Goal: Task Accomplishment & Management: Use online tool/utility

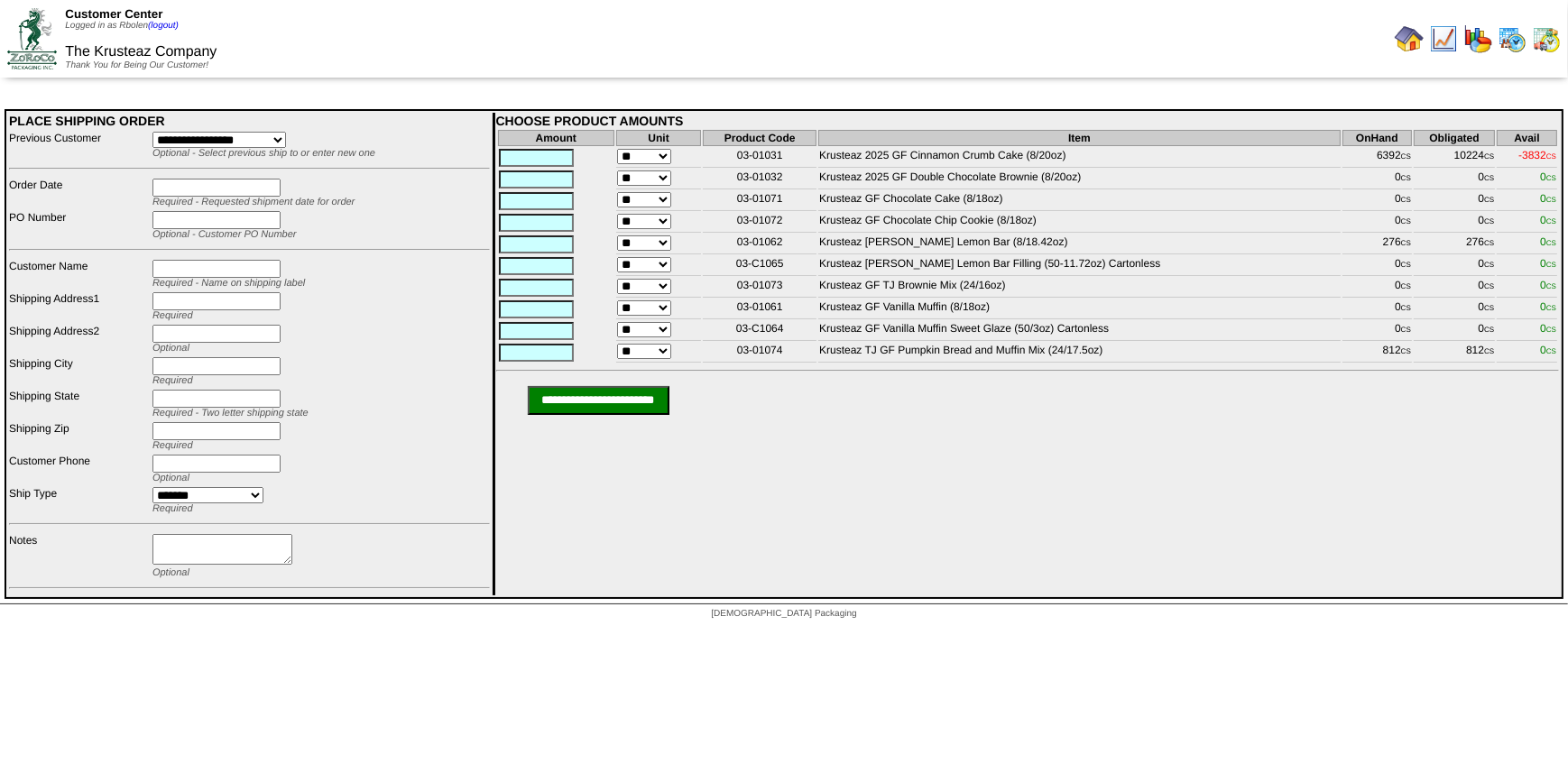
click at [1404, 51] on img at bounding box center [1409, 39] width 29 height 29
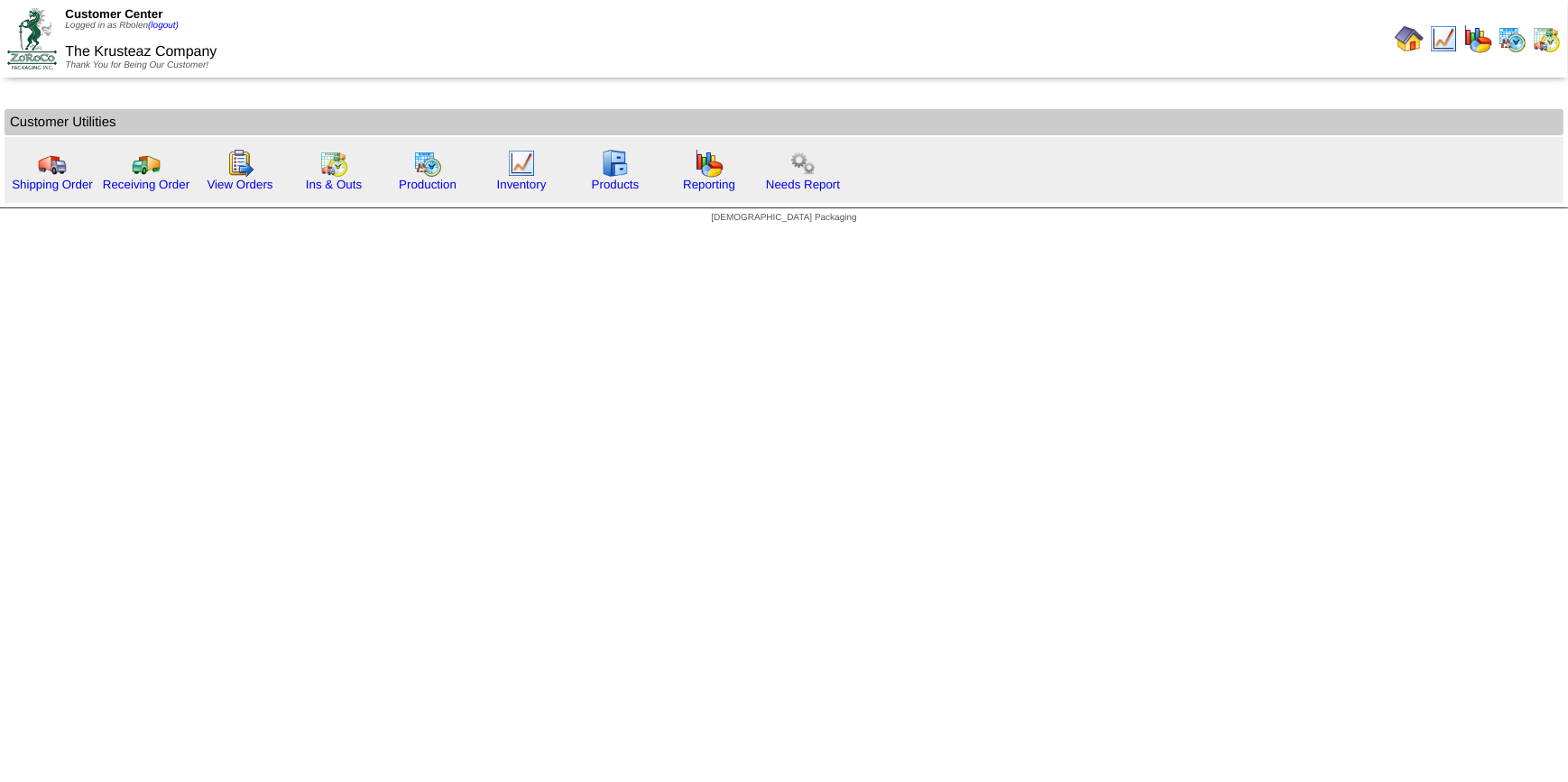
click at [539, 203] on table "Customer Utilities" at bounding box center [784, 156] width 1563 height 98
click at [517, 184] on link "Inventory" at bounding box center [522, 184] width 49 height 14
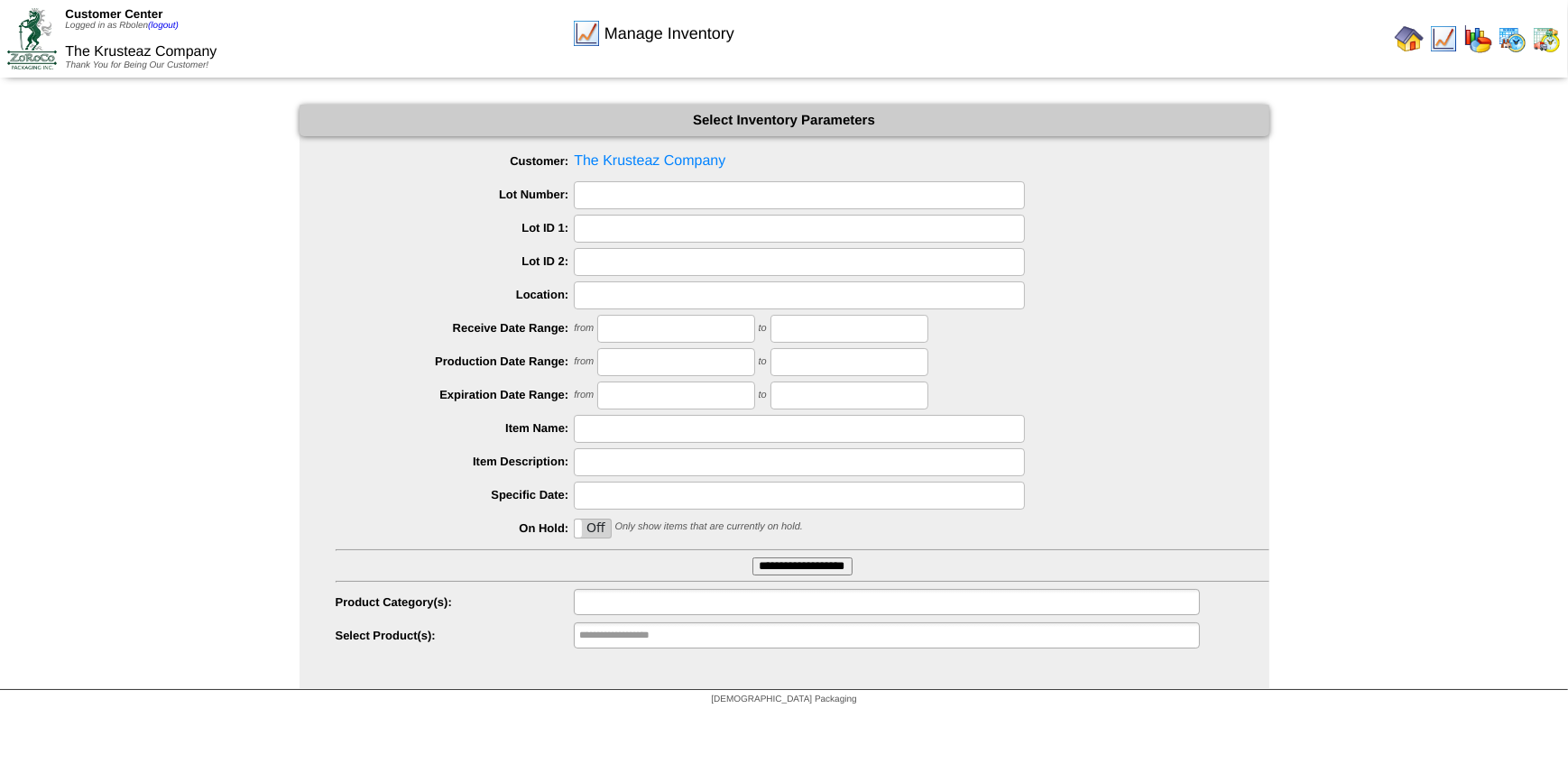
click at [693, 604] on ul at bounding box center [886, 602] width 625 height 26
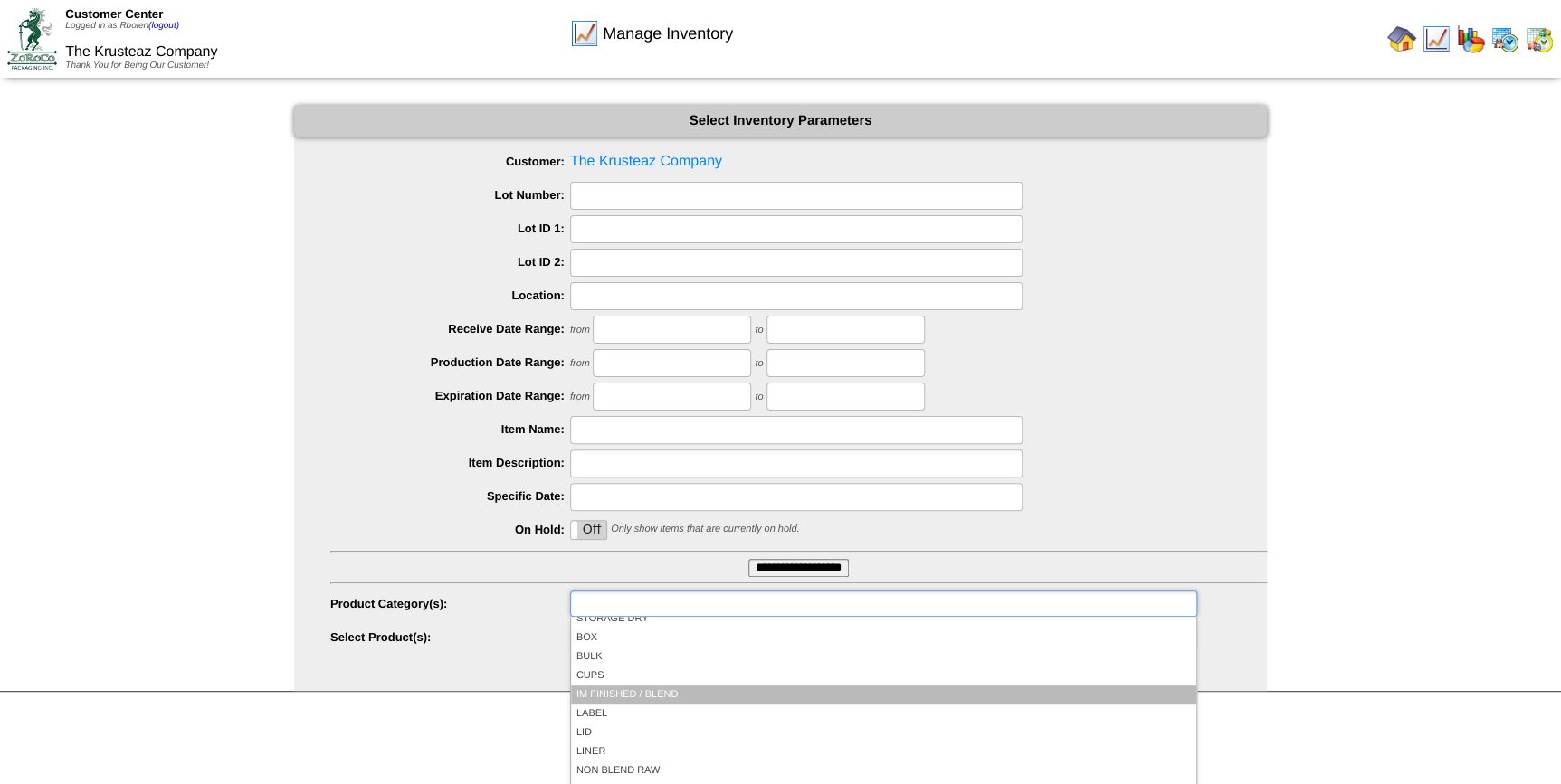
click at [718, 697] on li "IM FINISHED / BLEND" at bounding box center [884, 694] width 625 height 19
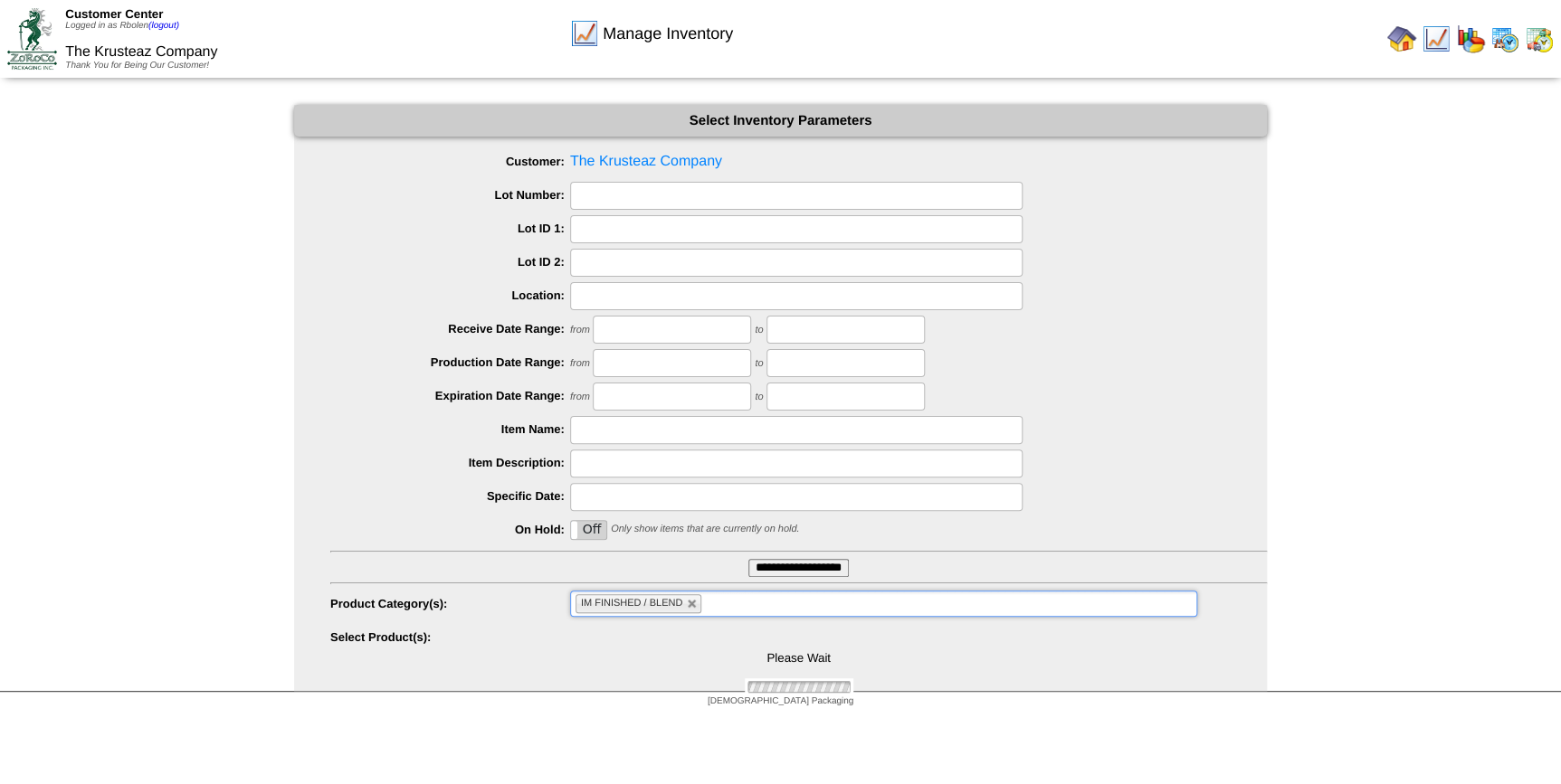
scroll to position [1, 0]
click at [717, 638] on ul at bounding box center [884, 636] width 627 height 26
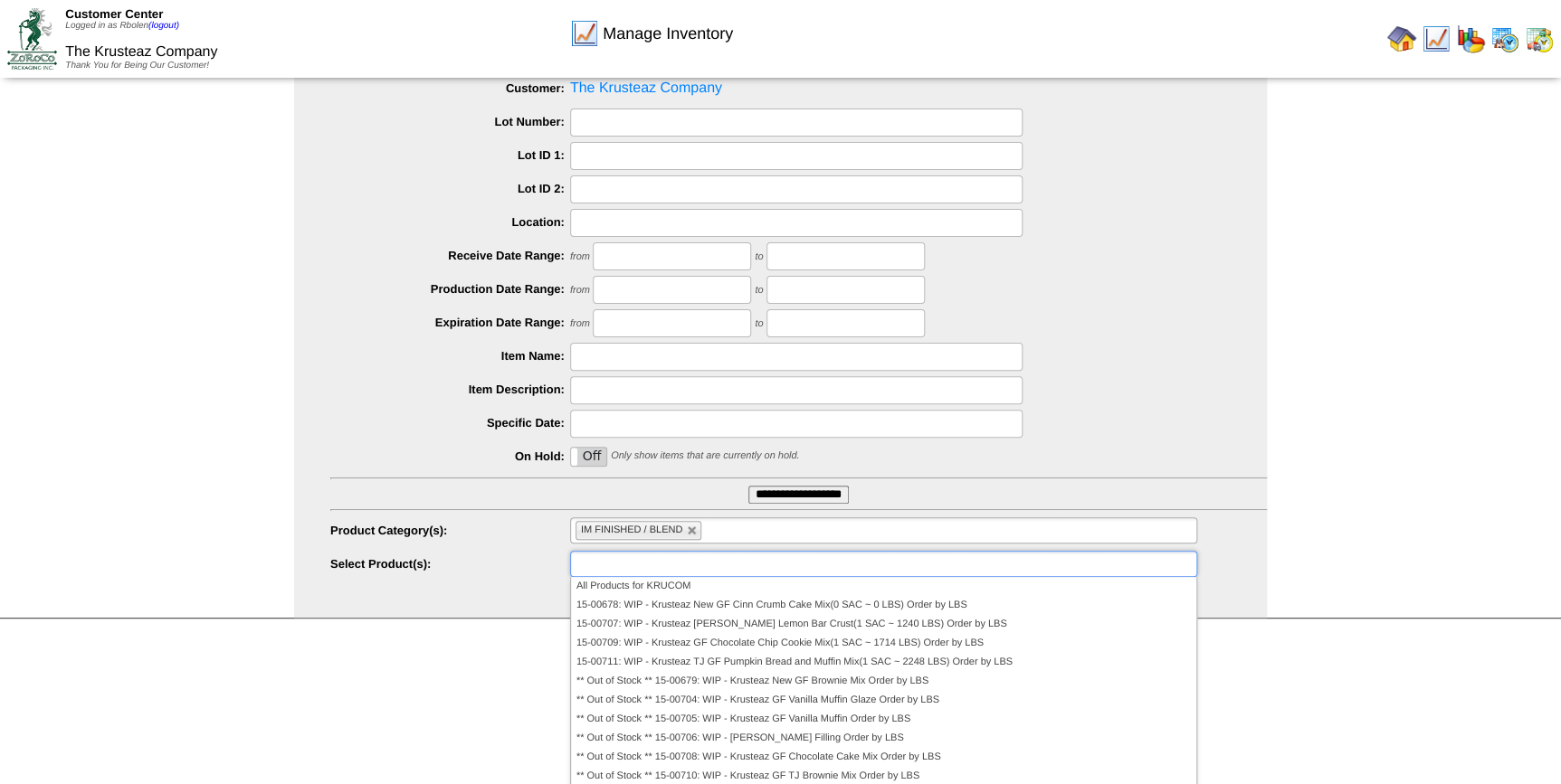
scroll to position [74, 0]
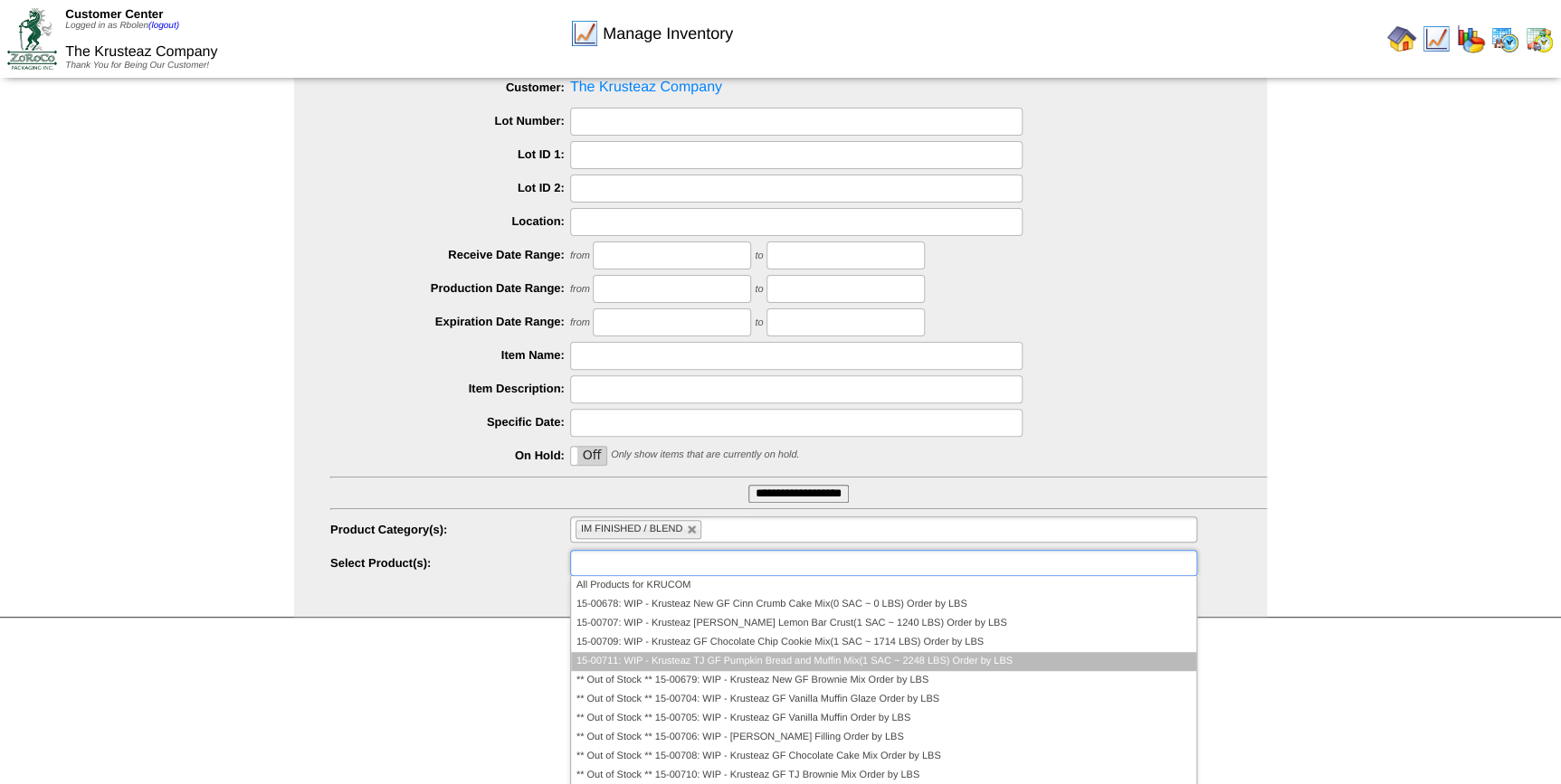
click at [858, 661] on li "15-00711: WIP - Krusteaz TJ GF Pumpkin Bread and Muffin Mix(1 SAC ~ 2248 LBS) O…" at bounding box center [884, 662] width 625 height 19
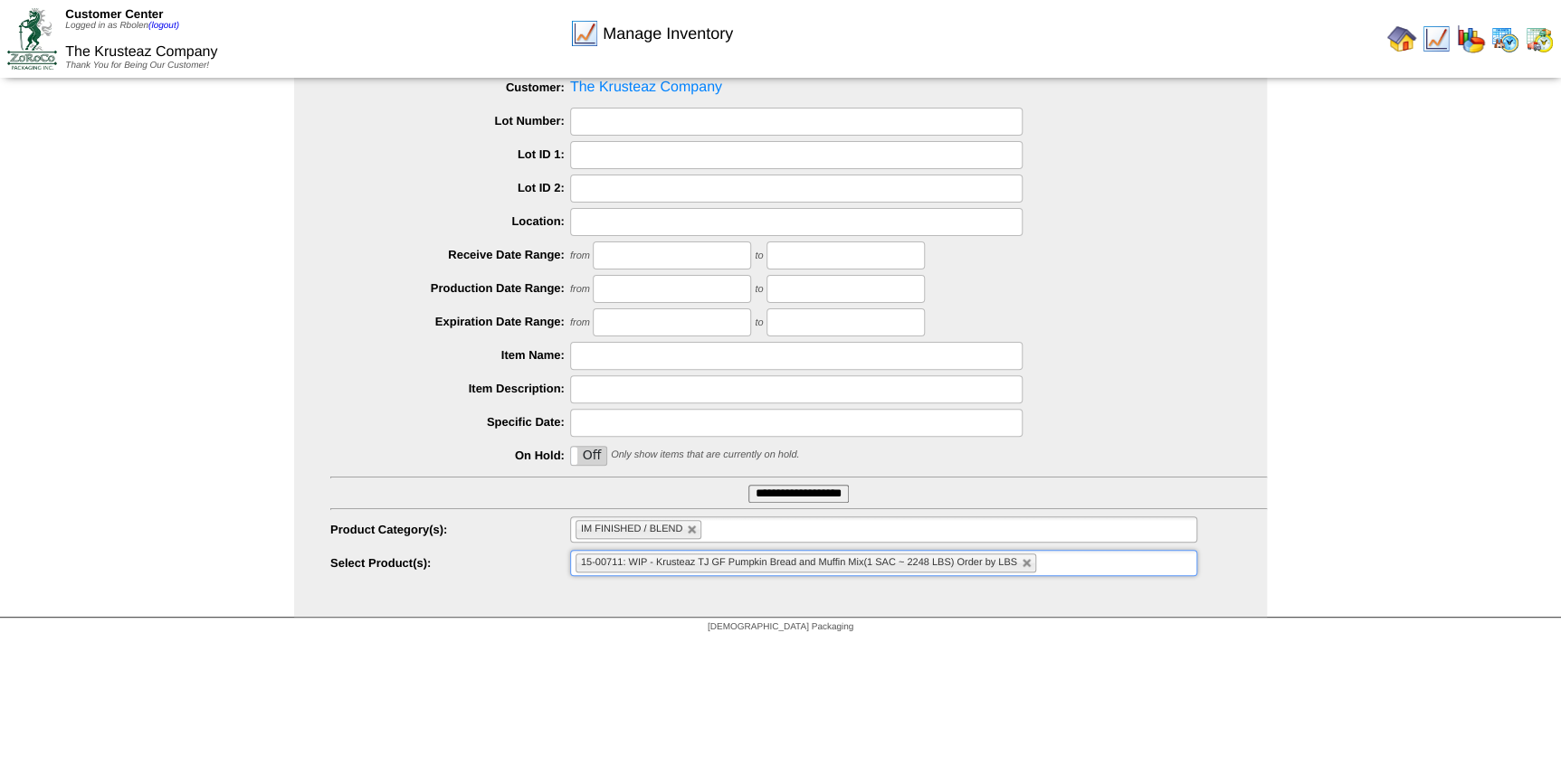
click at [786, 489] on input "**********" at bounding box center [799, 494] width 101 height 18
